Goal: Check status: Check status

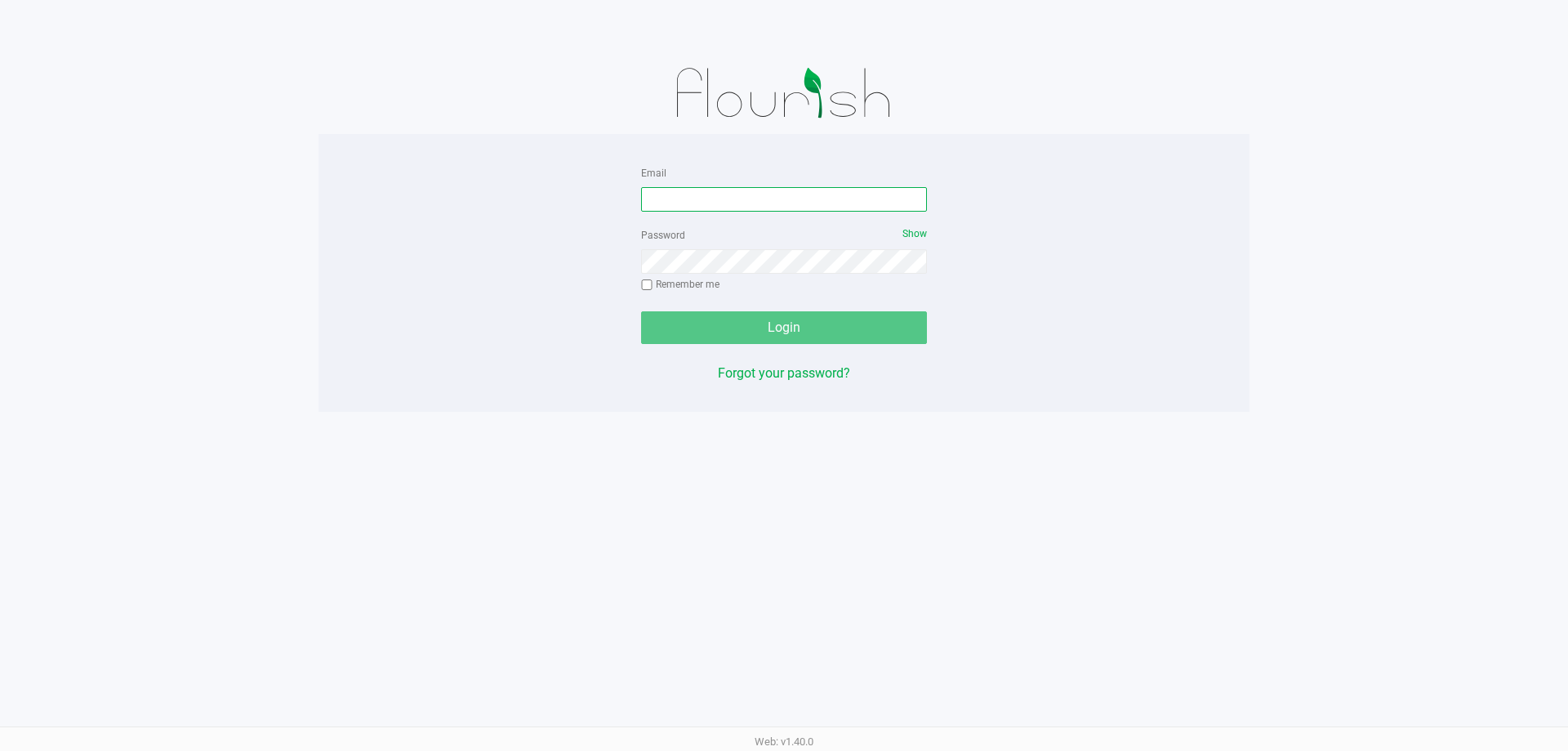
click at [705, 200] on input "Email" at bounding box center [784, 199] width 286 height 25
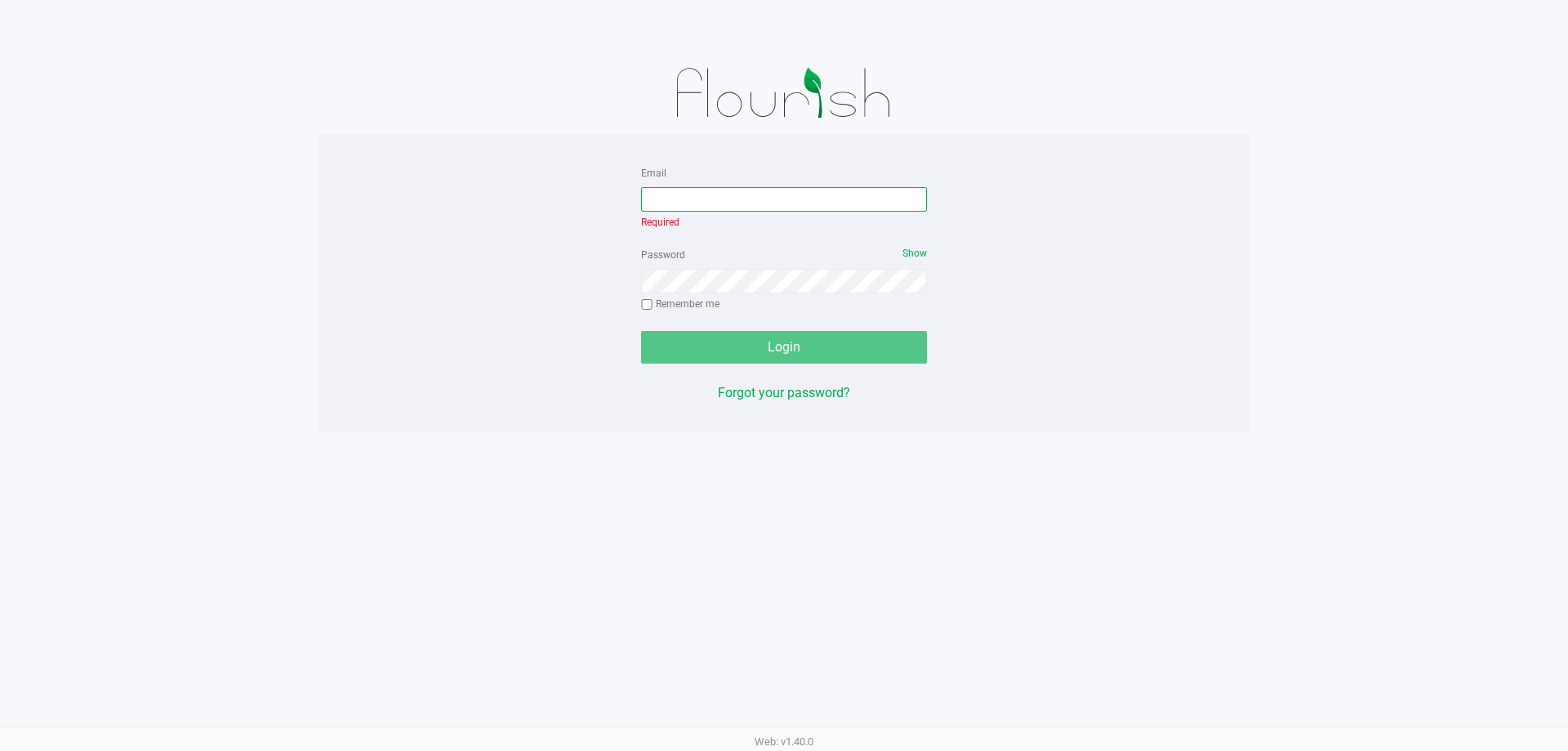
click at [741, 203] on input "Email" at bounding box center [784, 199] width 286 height 25
type input "[EMAIL_ADDRESS][DOMAIN_NAME]"
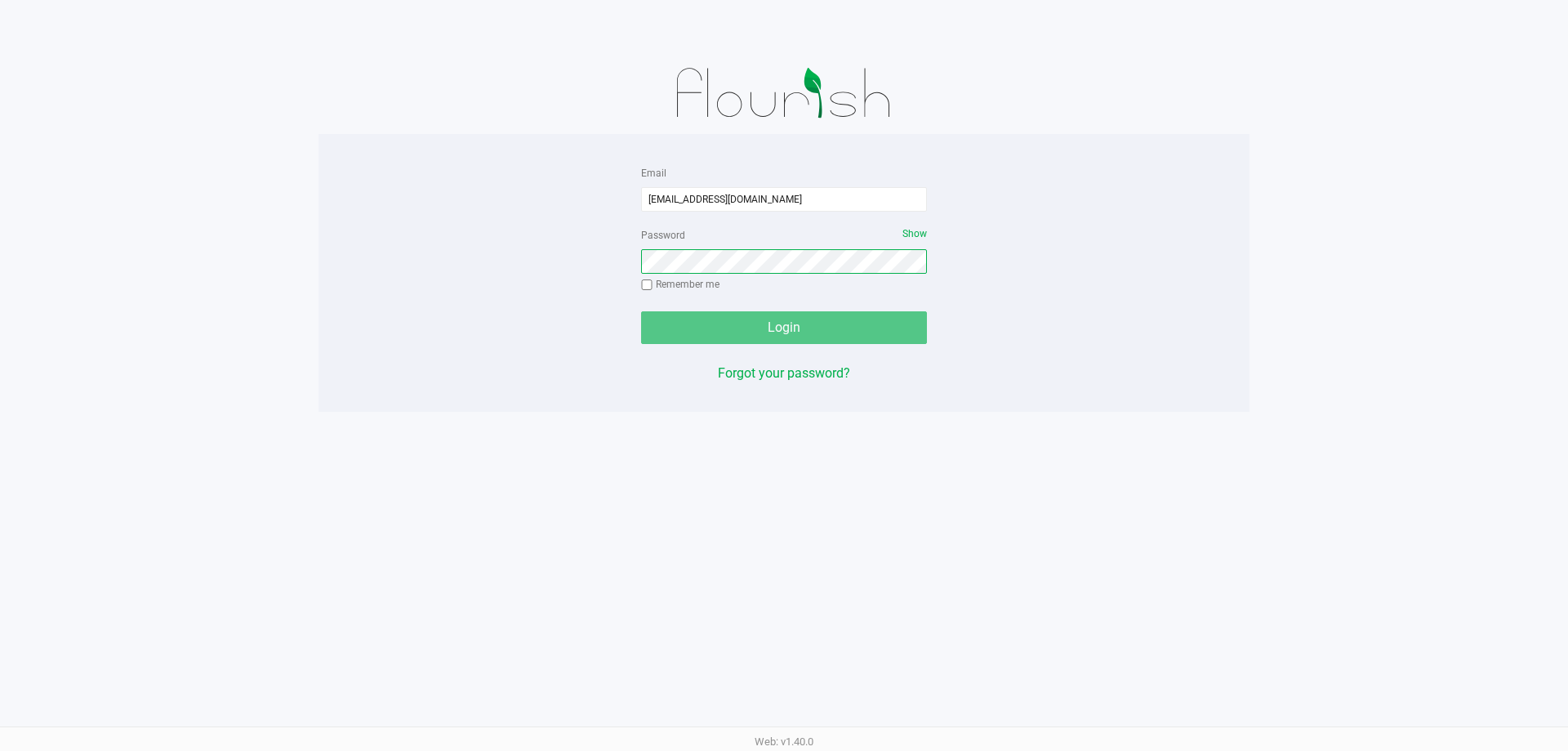
click at [799, 286] on div "Password Show Remember me" at bounding box center [784, 261] width 286 height 73
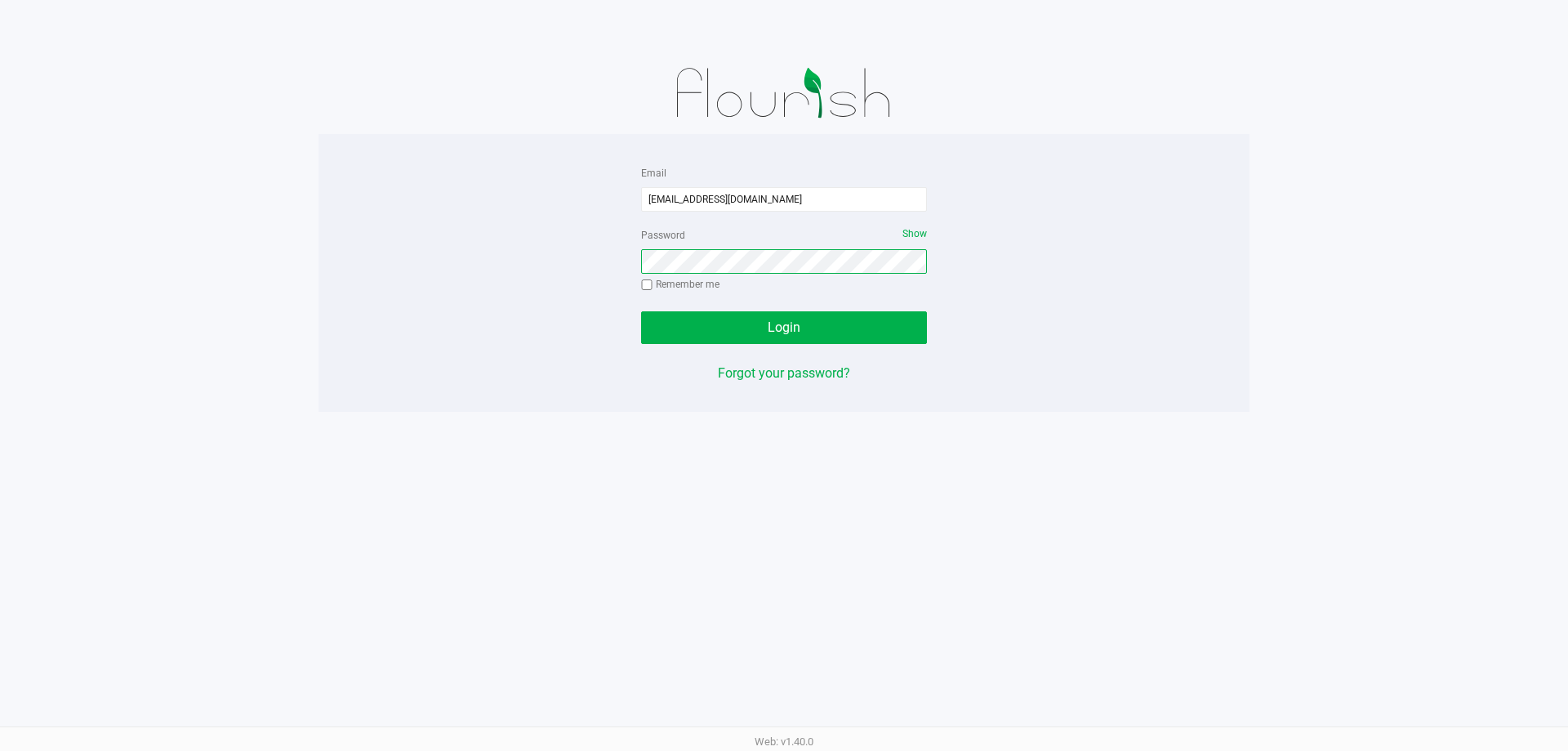
click at [641, 311] on button "Login" at bounding box center [784, 328] width 286 height 33
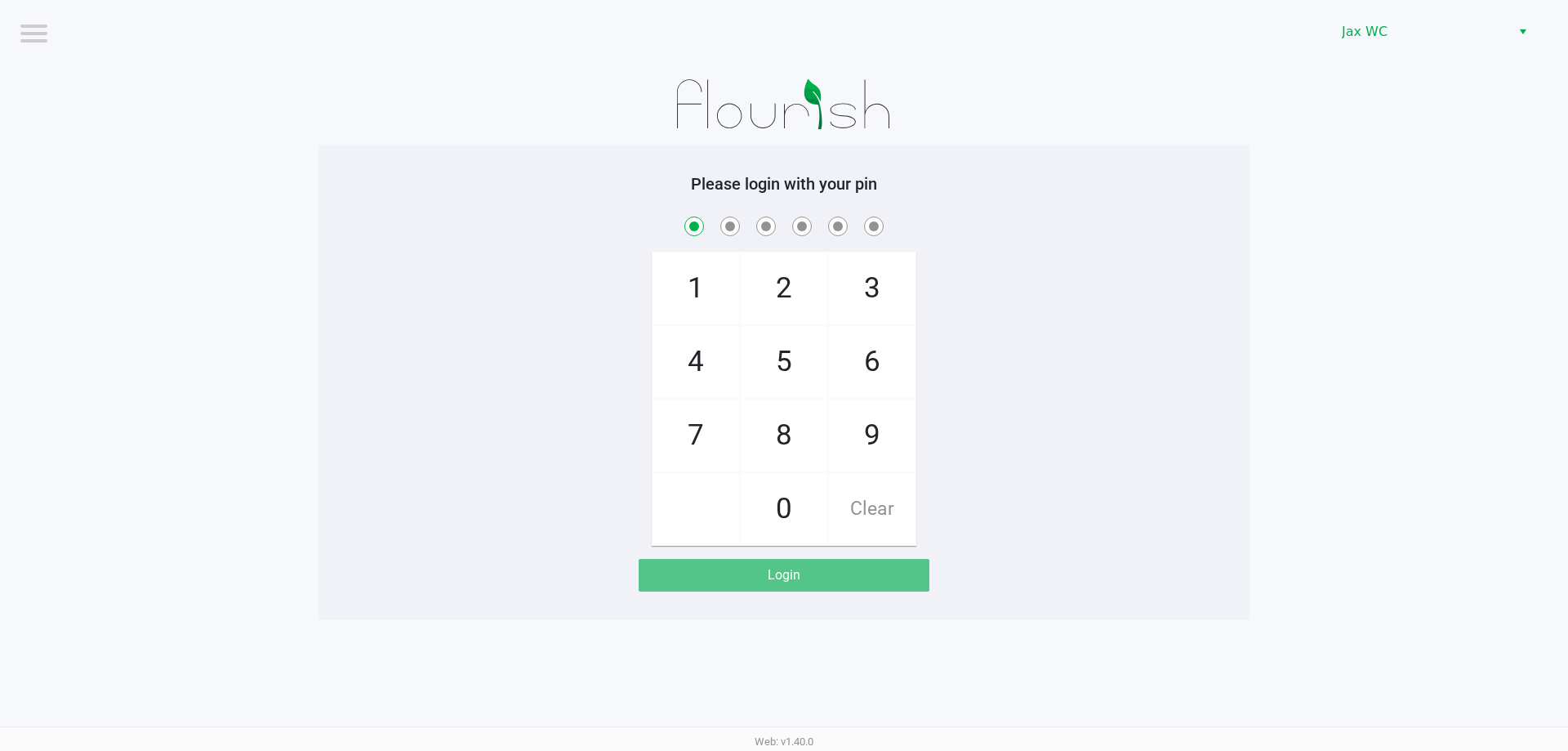
checkbox input "true"
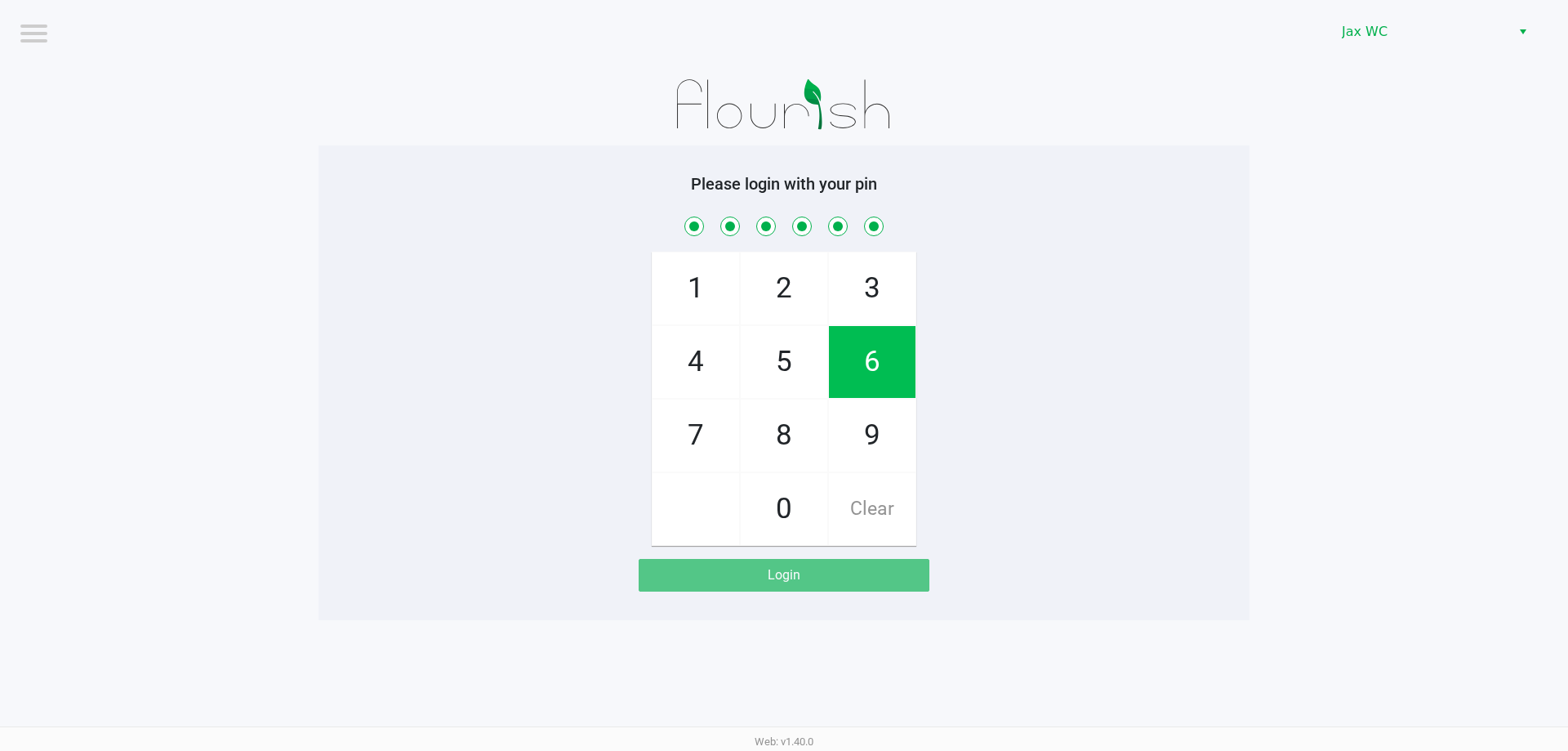
checkbox input "true"
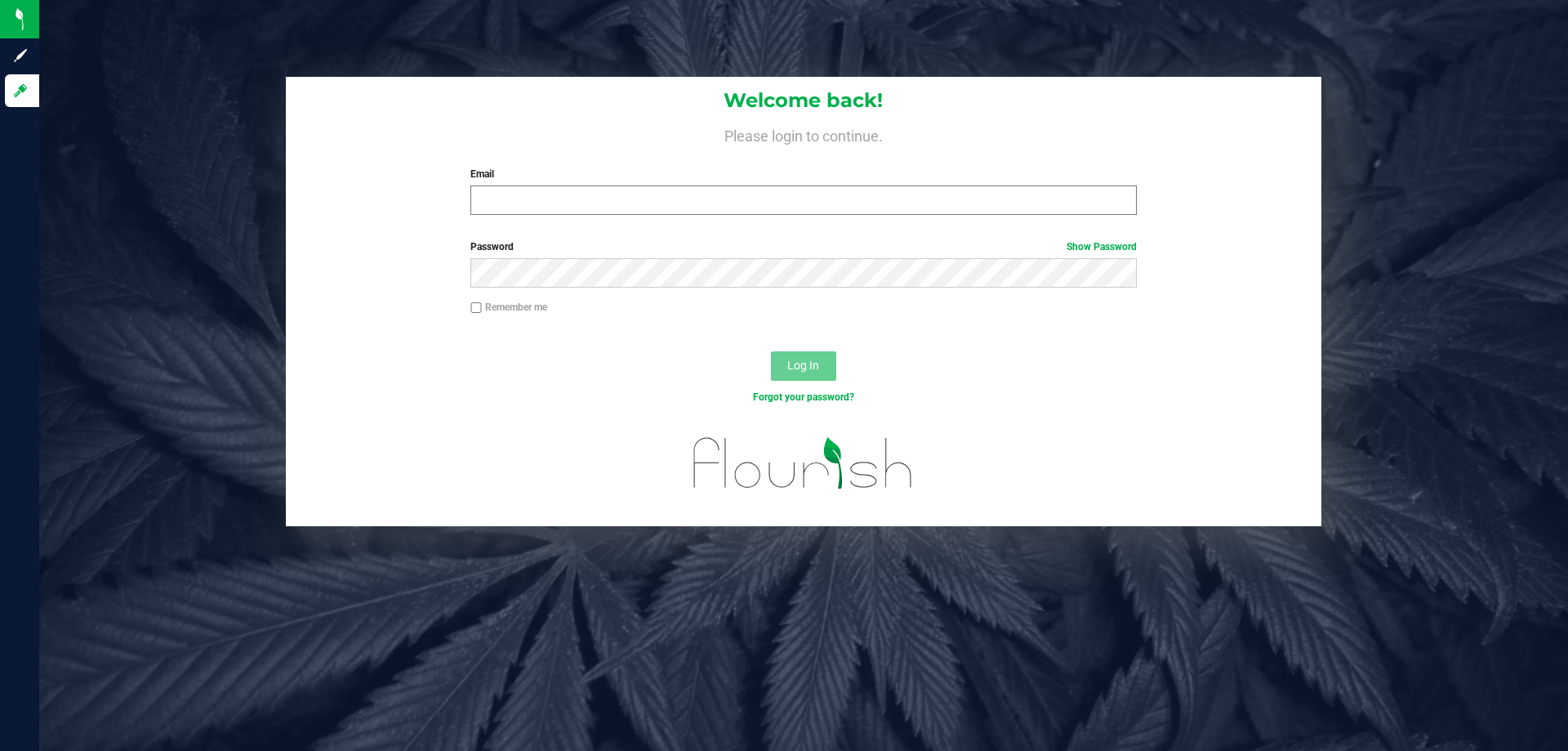
drag, startPoint x: 608, startPoint y: 230, endPoint x: 602, endPoint y: 207, distance: 23.8
click at [606, 226] on form "Welcome back! Please login to continue. Email Required Please format your email…" at bounding box center [803, 301] width 1011 height 450
click at [602, 203] on input "Email" at bounding box center [803, 200] width 666 height 30
type input "[EMAIL_ADDRESS][DOMAIN_NAME]"
click at [1398, 252] on div "Welcome back! Please login to continue. Email ansmith@liveparallel.com Required…" at bounding box center [803, 301] width 1553 height 450
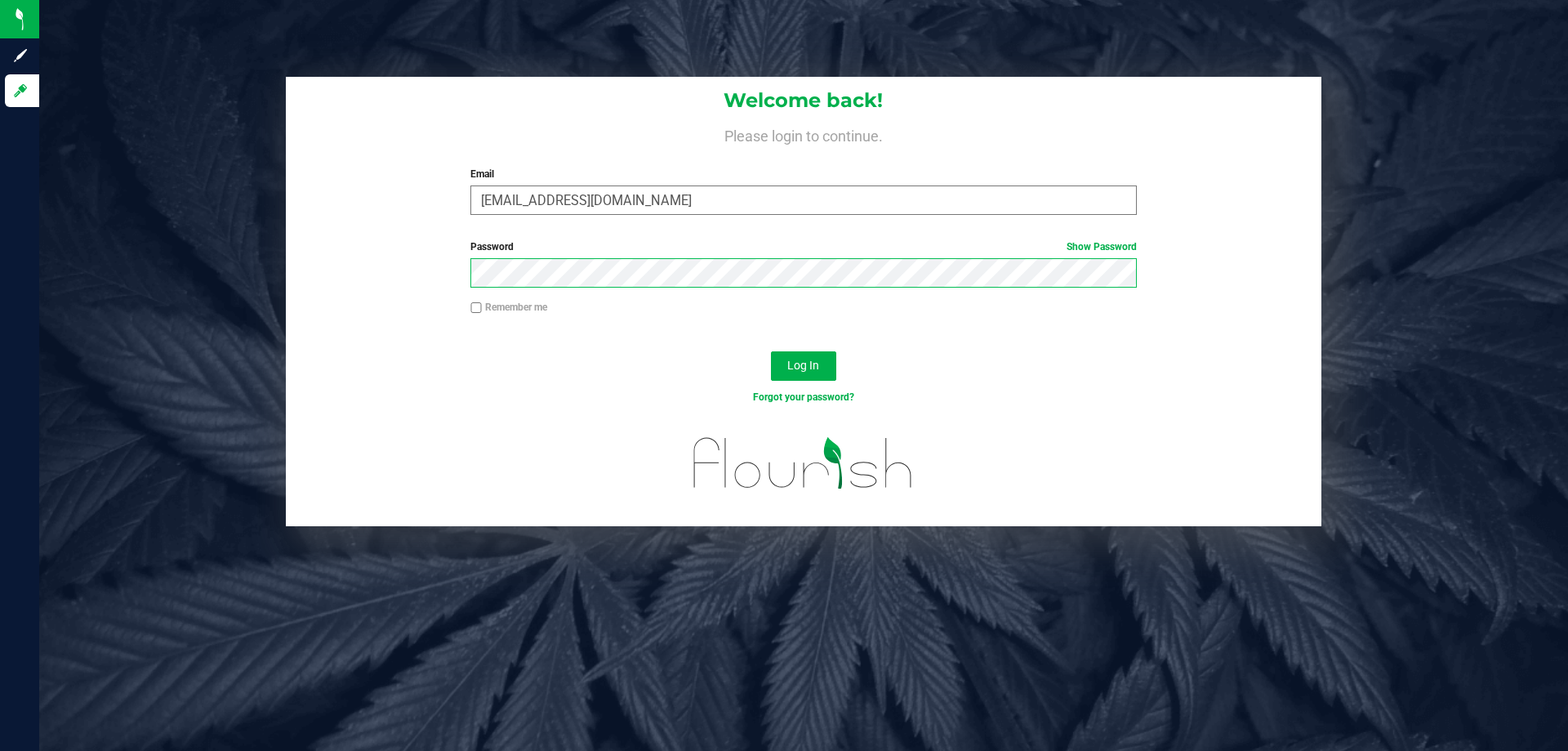
click at [771, 352] on button "Log In" at bounding box center [803, 366] width 65 height 30
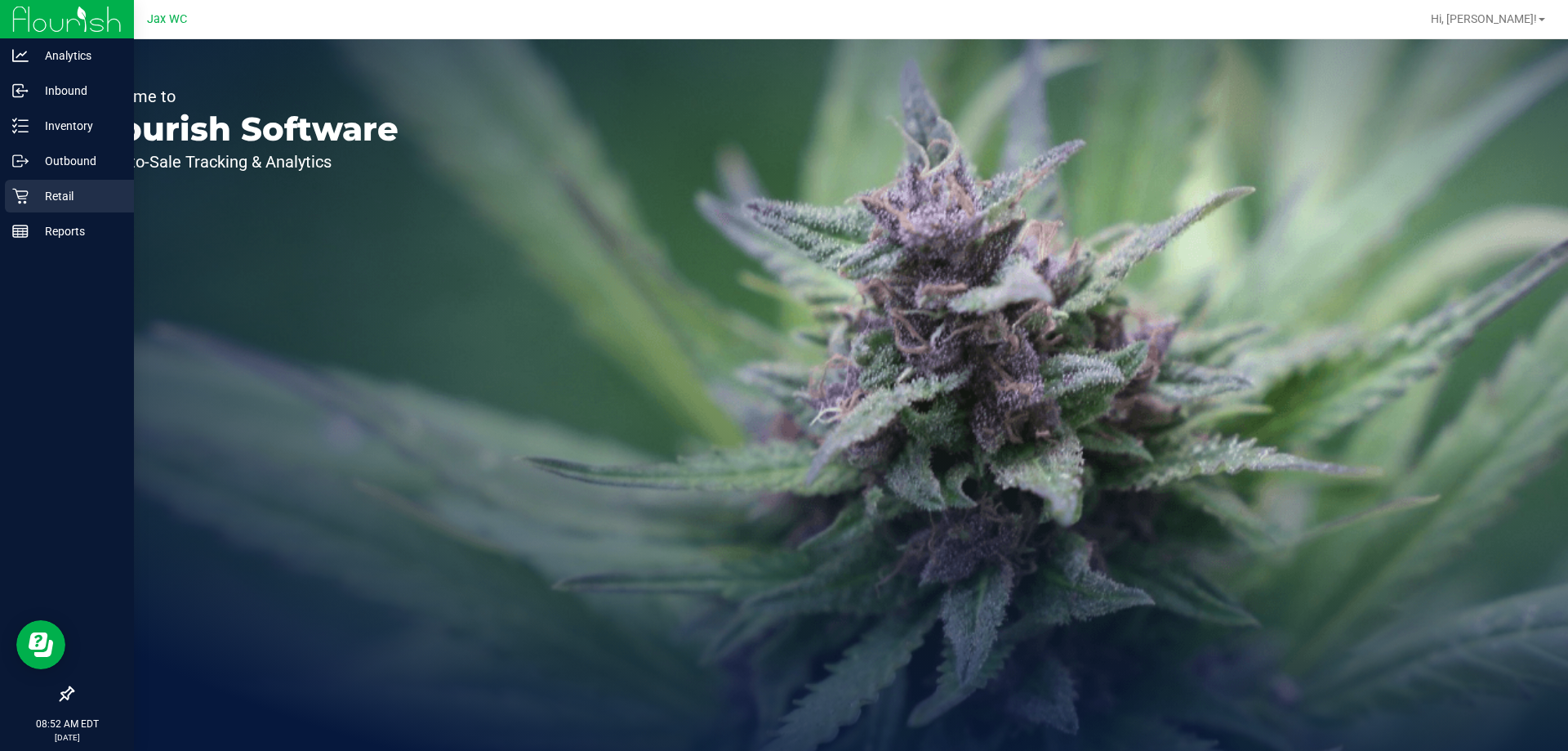
click at [28, 197] on icon at bounding box center [21, 196] width 16 height 16
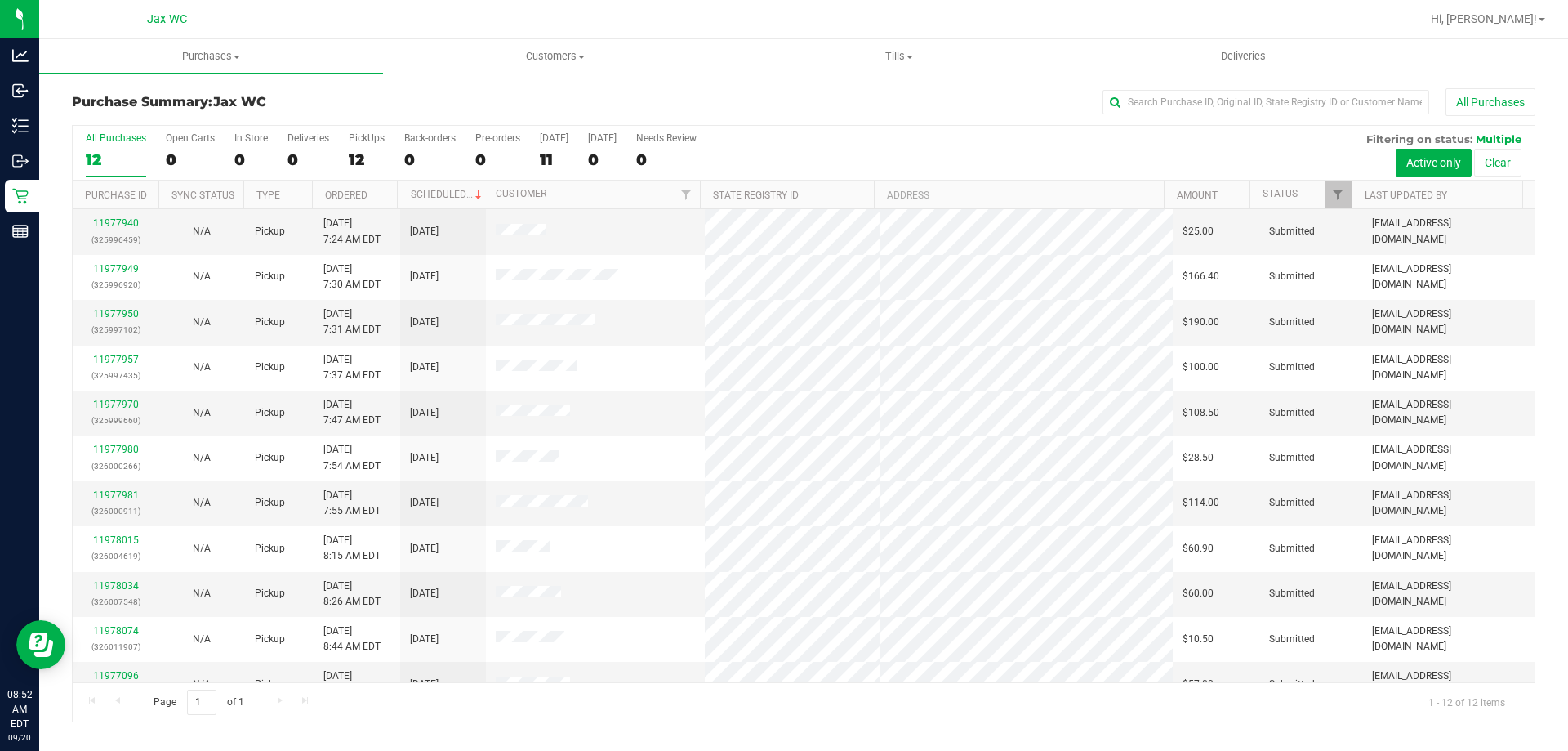
scroll to position [69, 0]
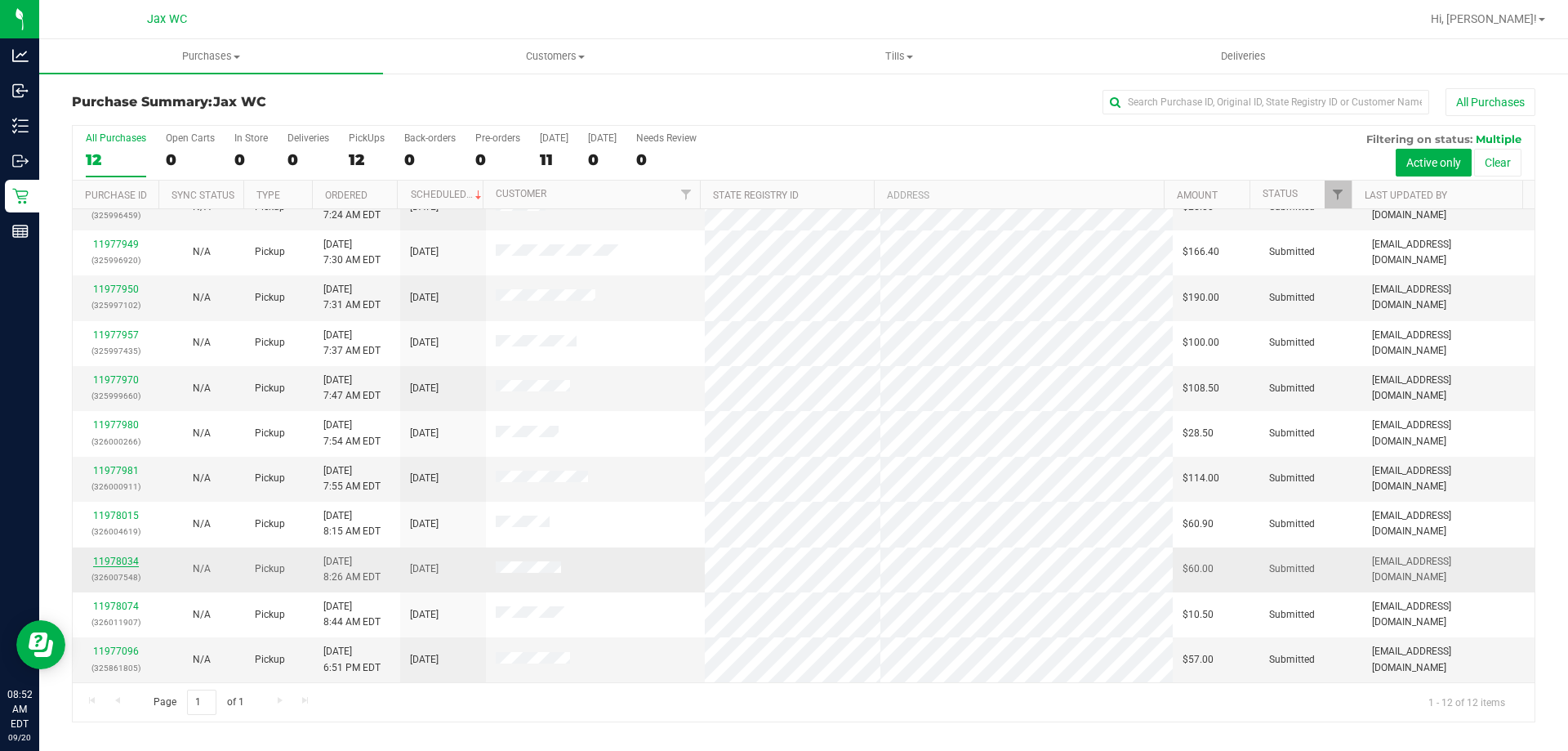
click at [112, 560] on link "11978034" at bounding box center [116, 562] width 46 height 12
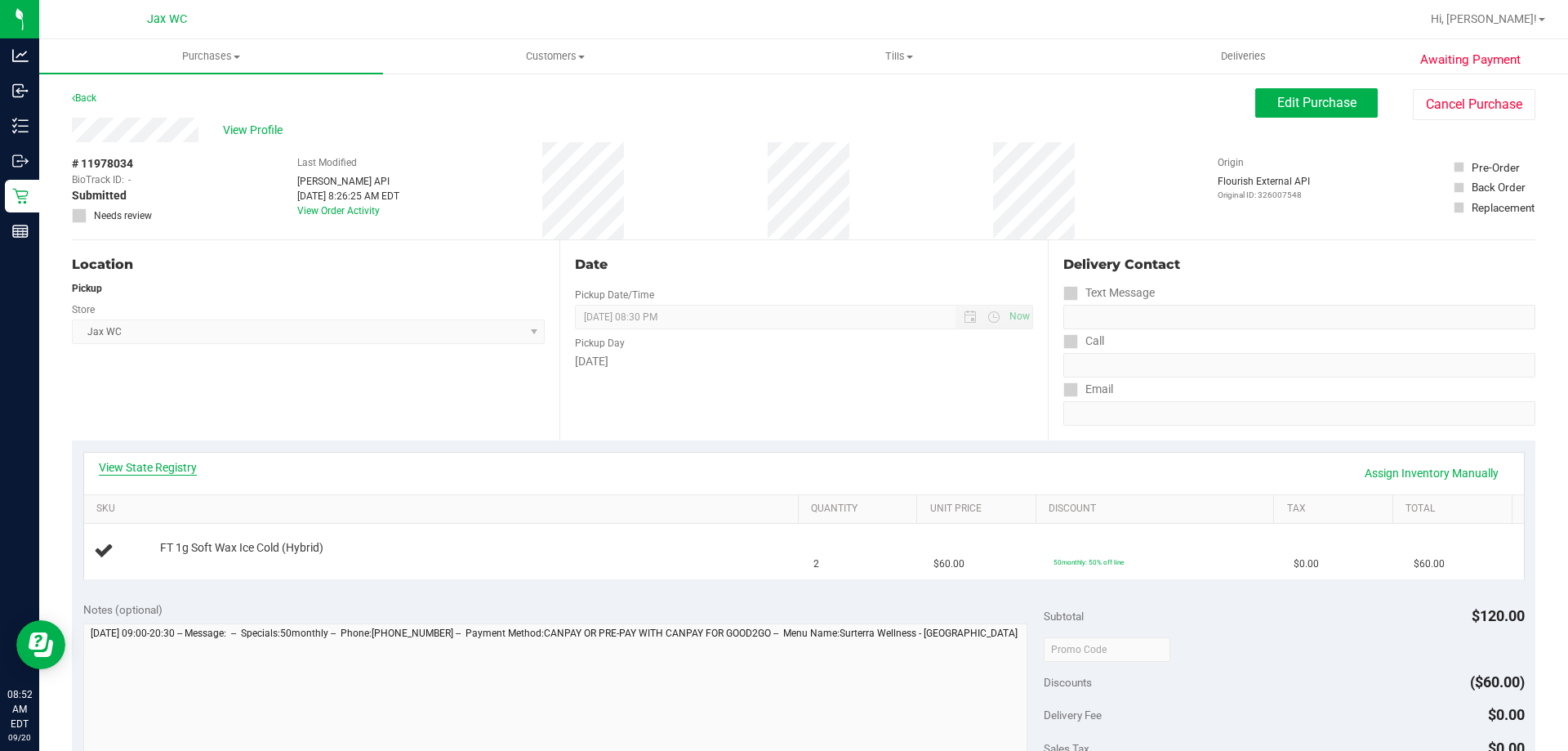
click at [179, 470] on link "View State Registry" at bounding box center [147, 468] width 98 height 16
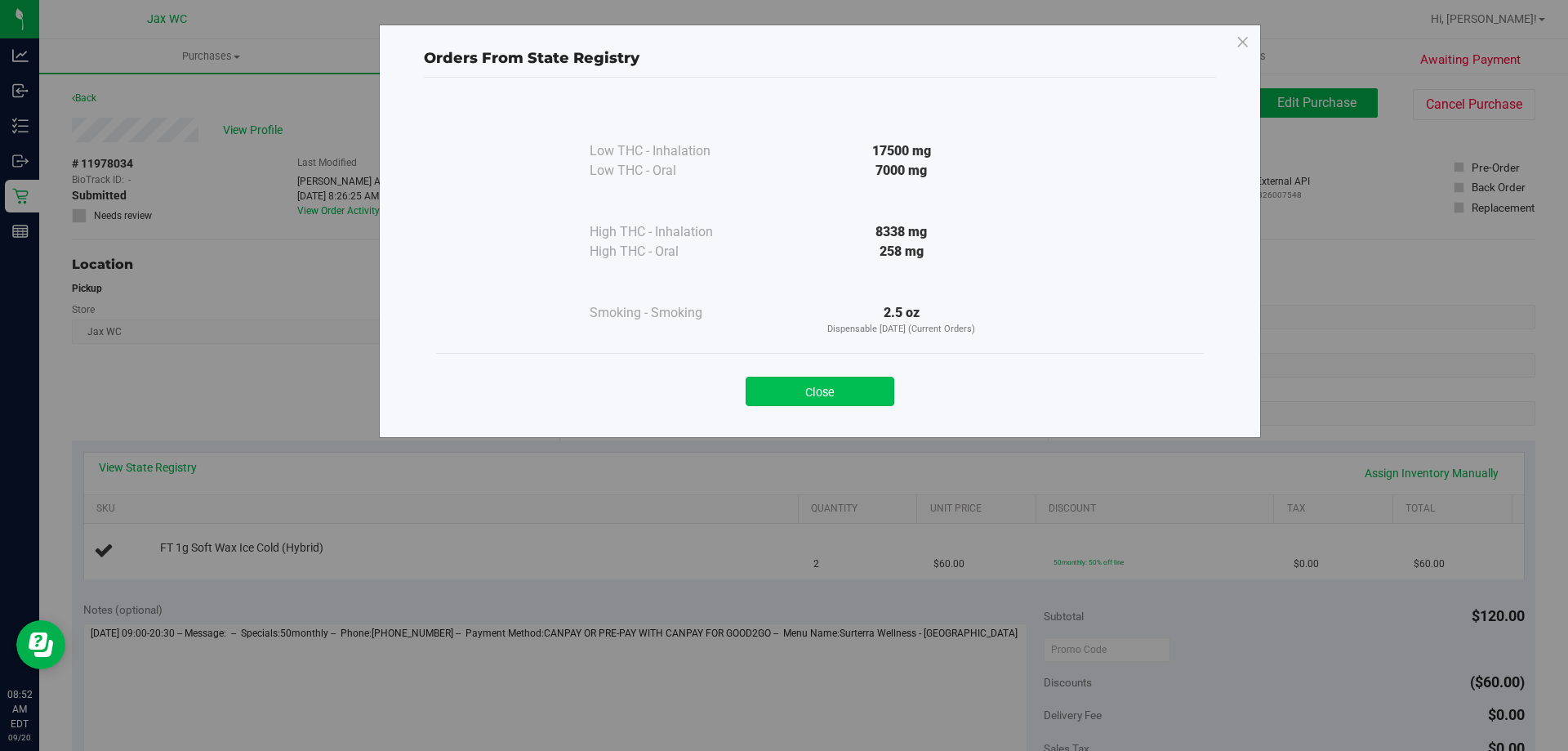
click at [832, 385] on button "Close" at bounding box center [820, 391] width 149 height 30
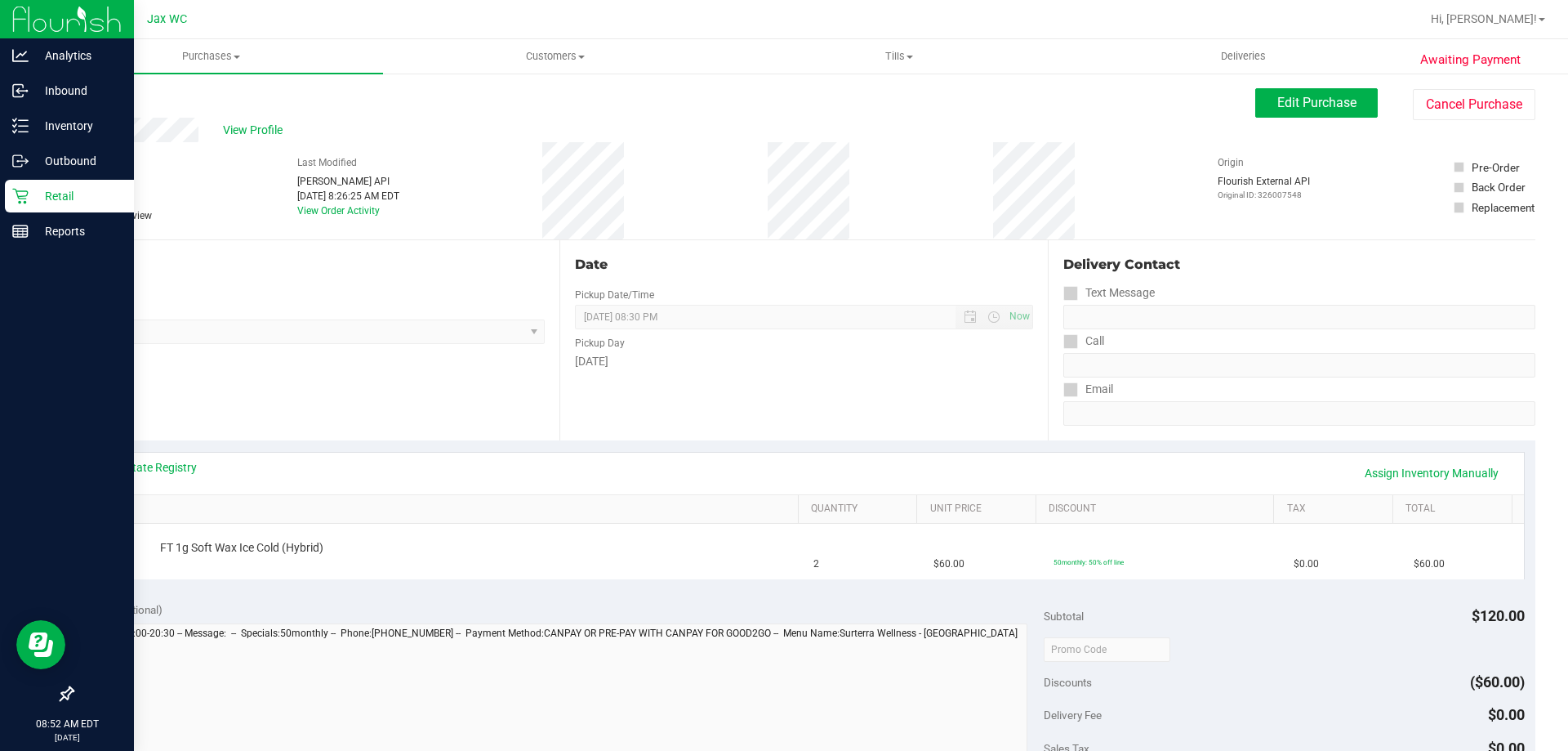
click at [33, 202] on p "Retail" at bounding box center [77, 196] width 98 height 20
